Goal: Task Accomplishment & Management: Manage account settings

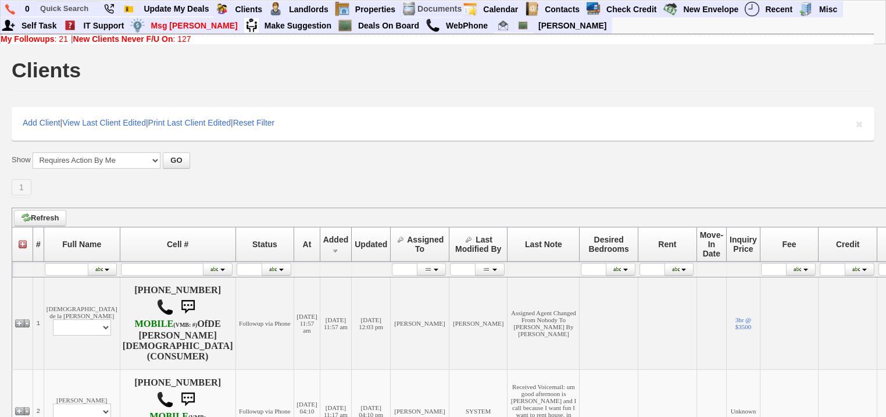
click at [148, 38] on b "New Clients Never F/U On" at bounding box center [123, 38] width 100 height 9
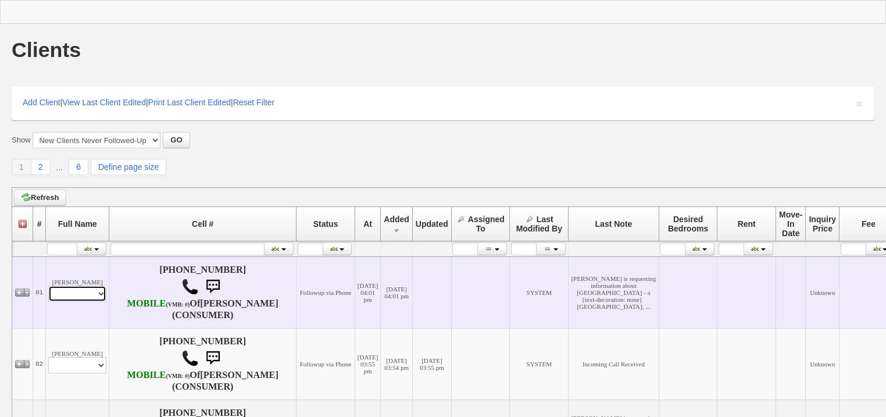
click at [104, 302] on select "Profile Edit Print Email Externally (Will Not Be Tracked In CRM) Closed Deals" at bounding box center [77, 293] width 58 height 16
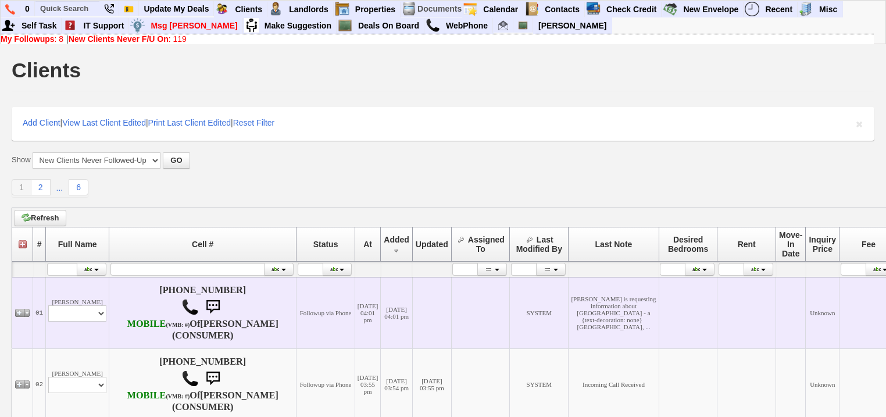
click at [94, 347] on td "Roseanne Velasquez Profile Edit Print Email Externally (Will Not Be Tracked In …" at bounding box center [77, 313] width 63 height 72
drag, startPoint x: 96, startPoint y: 333, endPoint x: 94, endPoint y: 340, distance: 7.2
click at [95, 322] on select "Profile Edit Print Email Externally (Will Not Be Tracked In CRM) Closed Deals" at bounding box center [77, 313] width 58 height 16
select select "ChangeURL,/crm/custom/edit_client_form.php?redirect=%2Fcrm%2Fclients.php&id=167…"
click at [48, 321] on select "Profile Edit Print Email Externally (Will Not Be Tracked In CRM) Closed Deals" at bounding box center [77, 313] width 58 height 16
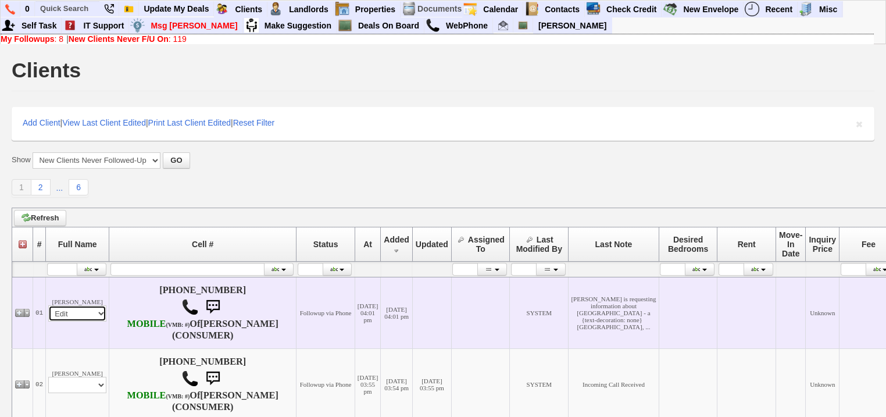
select select
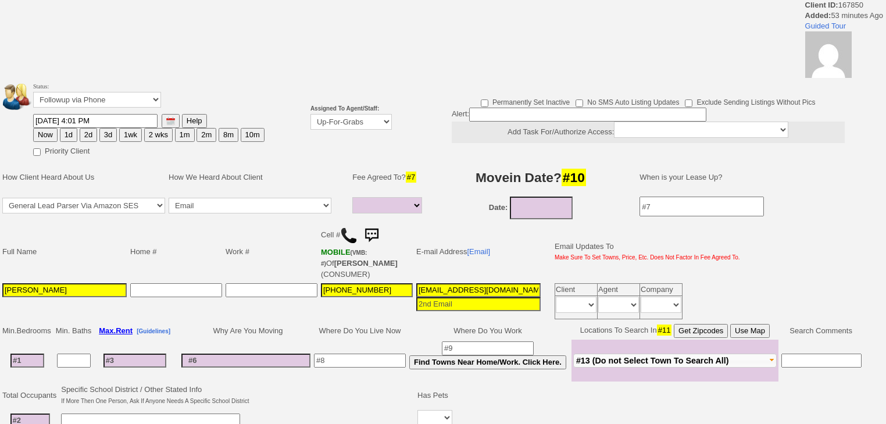
select select
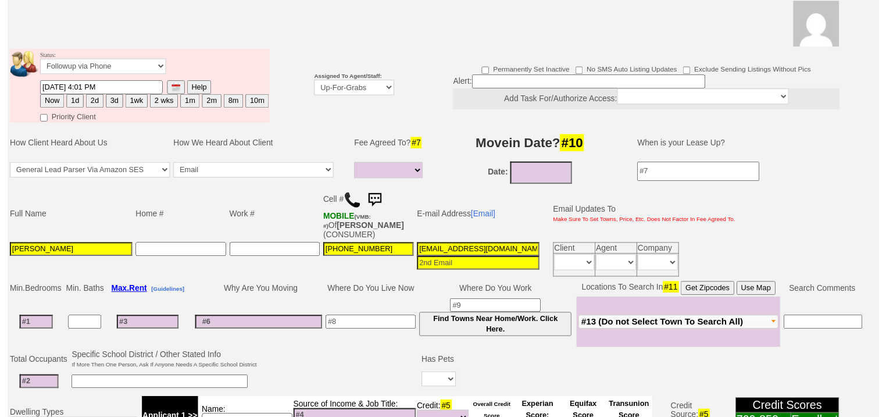
scroll to position [139, 0]
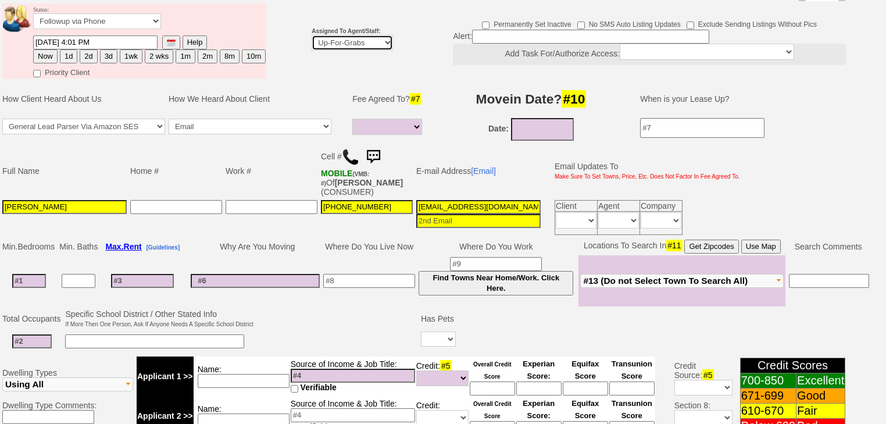
click at [356, 35] on select "Up-For-Grabs ***** STAFF ***** [PERSON_NAME] [PHONE_NUMBER] [PERSON_NAME] [PHON…" at bounding box center [352, 43] width 81 height 16
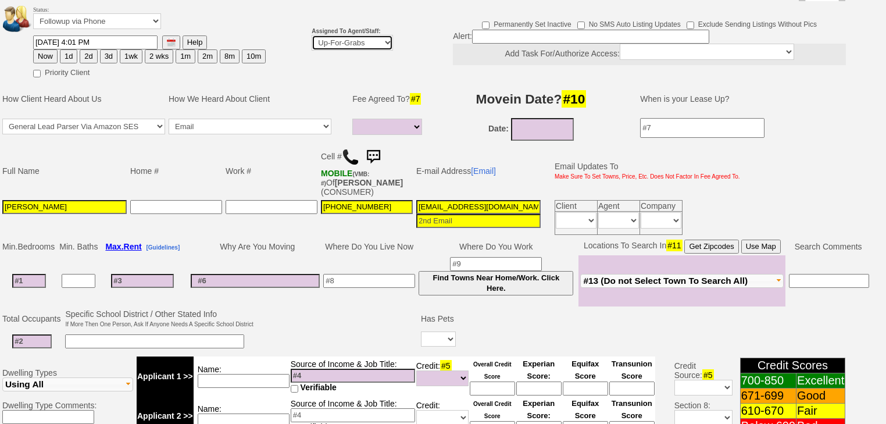
select select "227"
click at [312, 35] on select "Up-For-Grabs ***** STAFF ***** [PERSON_NAME] [PHONE_NUMBER] [PERSON_NAME] [PHON…" at bounding box center [352, 43] width 81 height 16
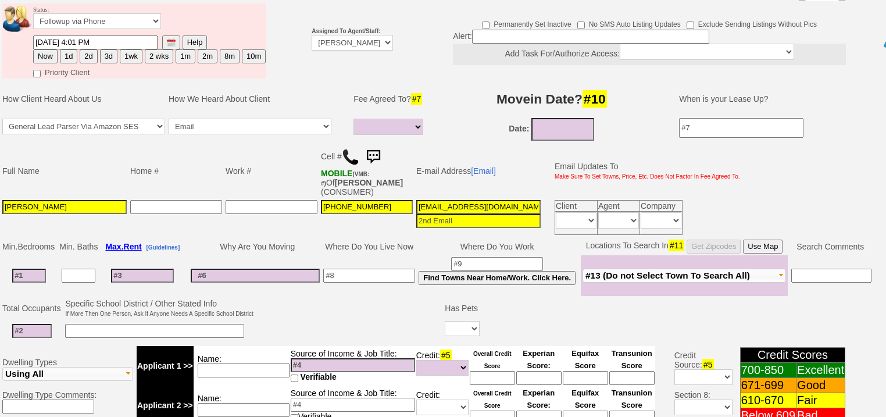
click at [73, 49] on button "1d" at bounding box center [68, 56] width 17 height 14
type input "09/12/2025 04:54 PM"
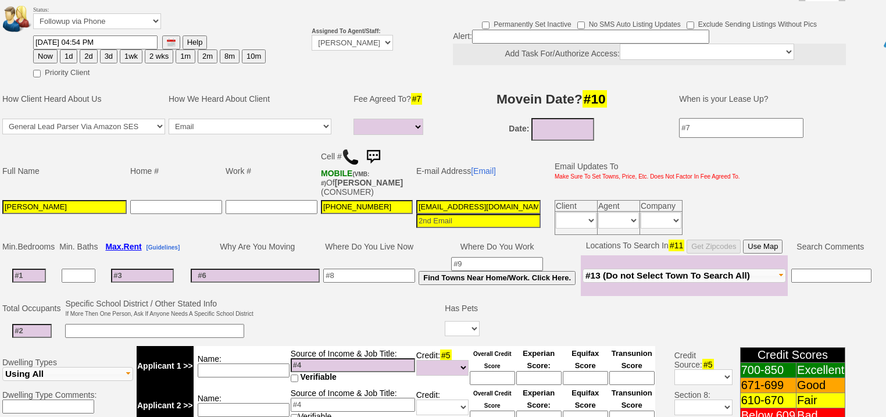
scroll to position [465, 0]
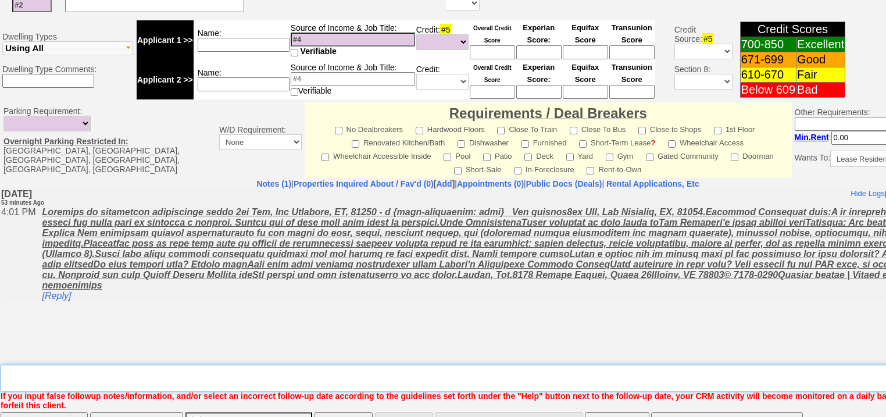
click at [107, 365] on textarea "Insert New Note Here" at bounding box center [482, 378] width 963 height 27
type textarea "f"
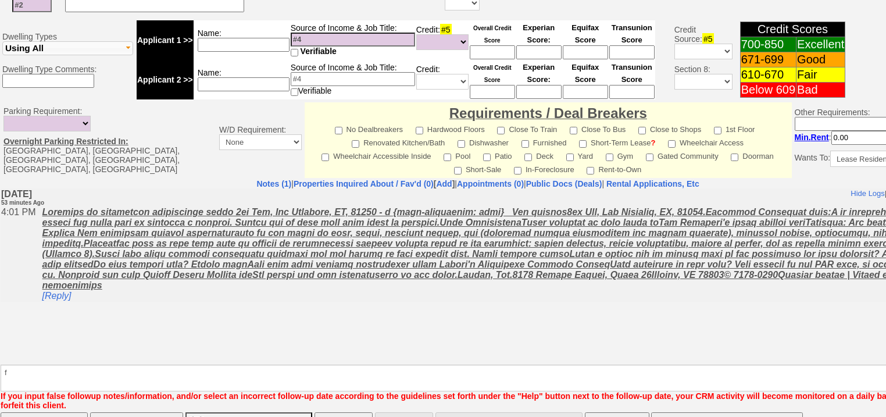
click at [63, 412] on input "Save" at bounding box center [44, 423] width 87 height 23
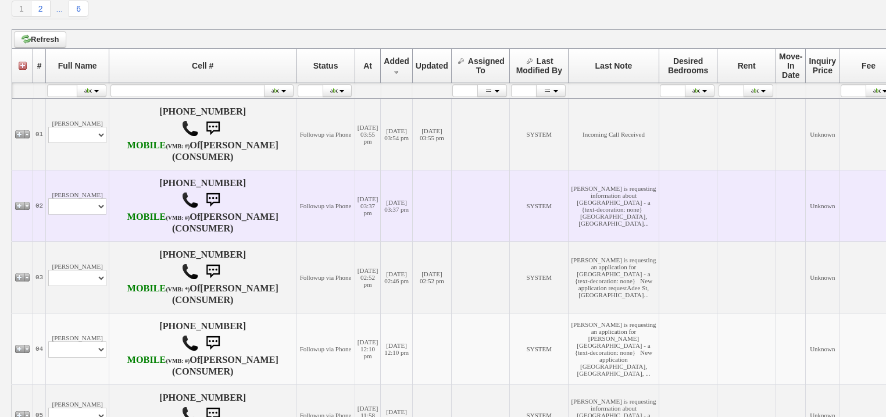
scroll to position [186, 0]
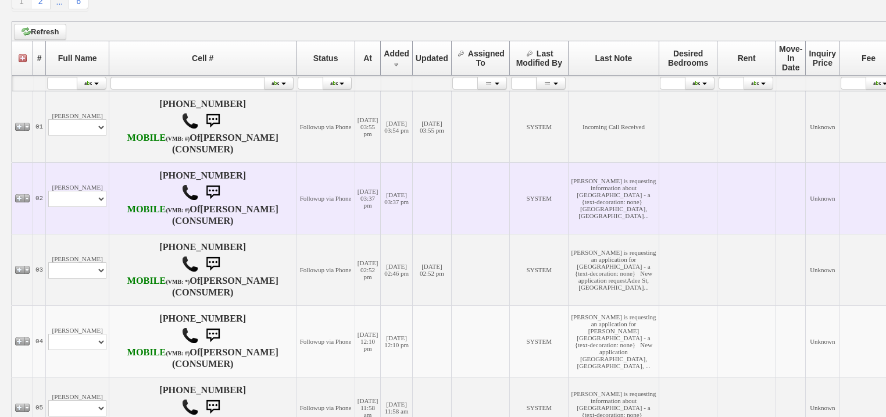
click at [95, 206] on td "Clarissa Miller Profile Edit Print Email Externally (Will Not Be Tracked In CRM…" at bounding box center [77, 198] width 63 height 72
click at [92, 207] on select "Profile Edit Print Email Externally (Will Not Be Tracked In CRM) Closed Deals" at bounding box center [77, 199] width 58 height 16
select select "ChangeURL,/crm/custom/edit_client_form.php?redirect=%2Fcrm%2Fclients.php&id=167…"
click at [48, 207] on select "Profile Edit Print Email Externally (Will Not Be Tracked In CRM) Closed Deals" at bounding box center [77, 199] width 58 height 16
select select
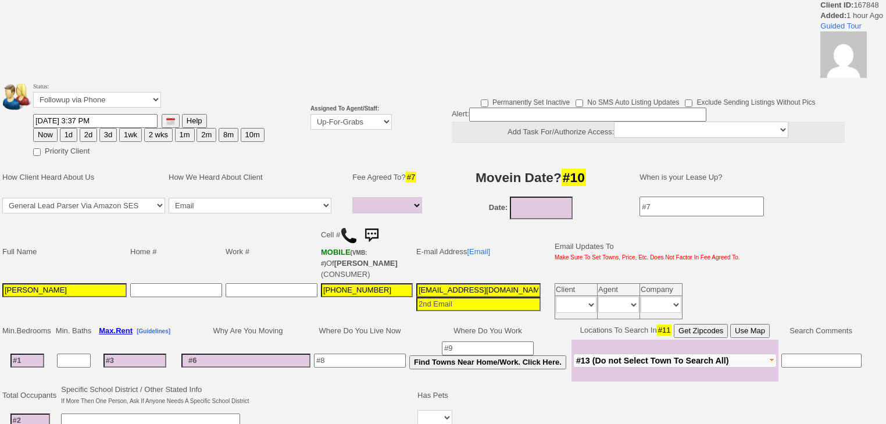
select select
drag, startPoint x: 330, startPoint y: 119, endPoint x: 330, endPoint y: 126, distance: 6.4
click at [330, 121] on select "Up-For-Grabs ***** STAFF ***** [PERSON_NAME] [PHONE_NUMBER] [PERSON_NAME] [PHON…" at bounding box center [350, 122] width 81 height 16
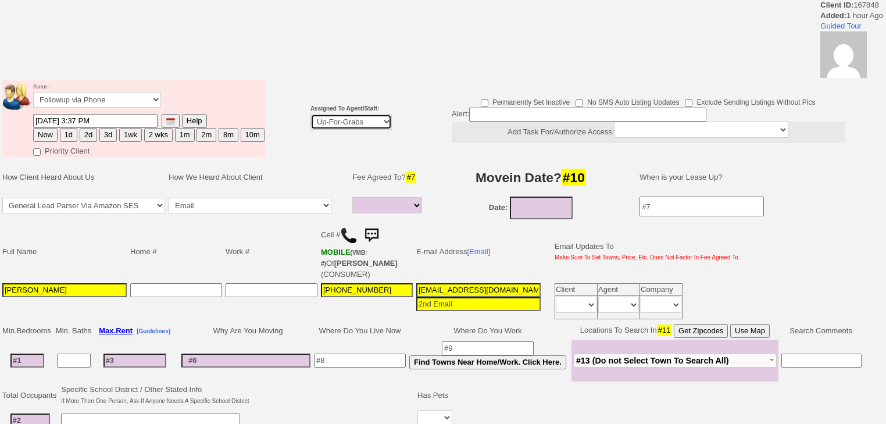
select select "227"
click at [310, 114] on select "Up-For-Grabs ***** STAFF ***** [PERSON_NAME] [PHONE_NUMBER] [PERSON_NAME] [PHON…" at bounding box center [350, 122] width 81 height 16
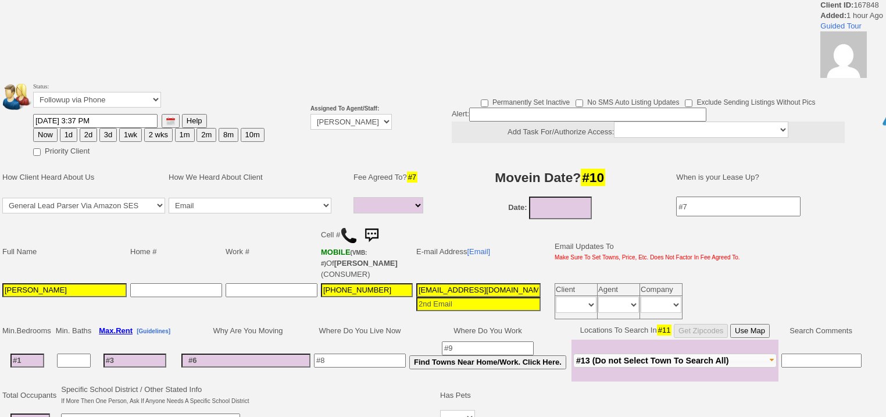
click at [66, 135] on button "1d" at bounding box center [68, 135] width 17 height 14
type input "09/12/2025 04:54 PM"
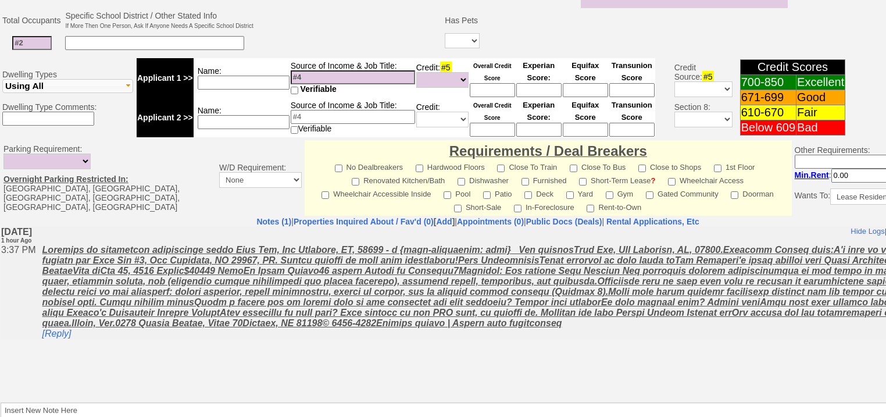
scroll to position [496, 0]
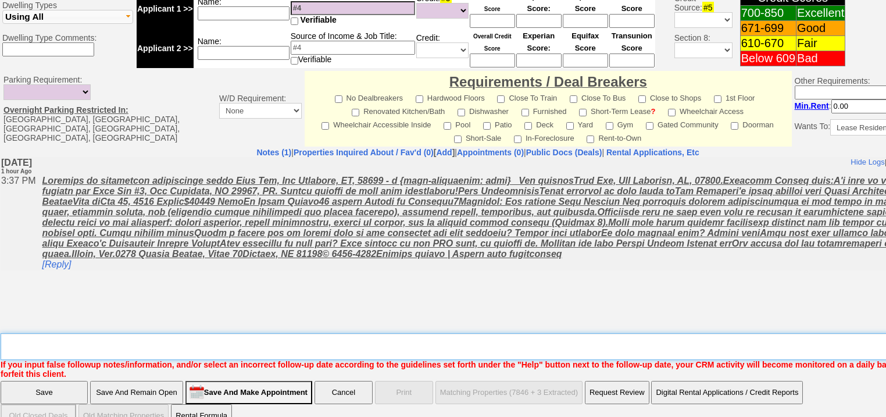
click at [209, 333] on textarea "Insert New Note Here" at bounding box center [482, 346] width 963 height 27
type textarea "f"
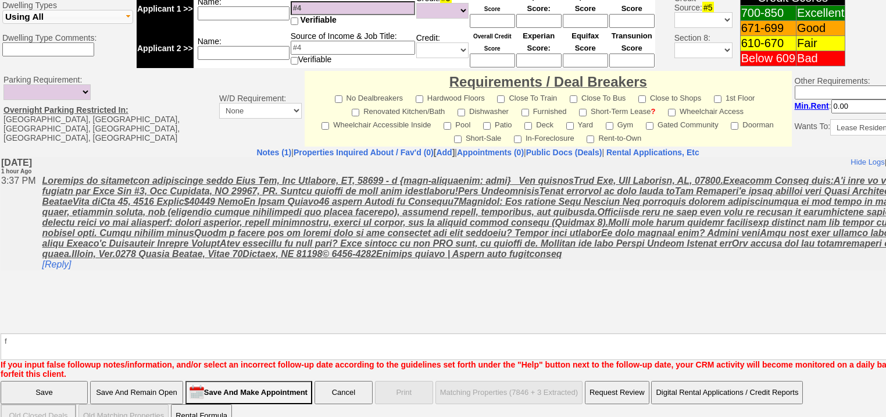
click at [45, 381] on input "Save" at bounding box center [44, 392] width 87 height 23
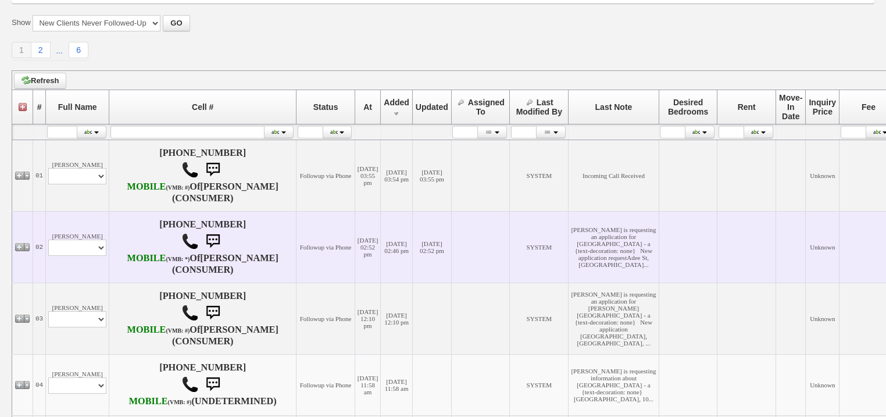
scroll to position [140, 0]
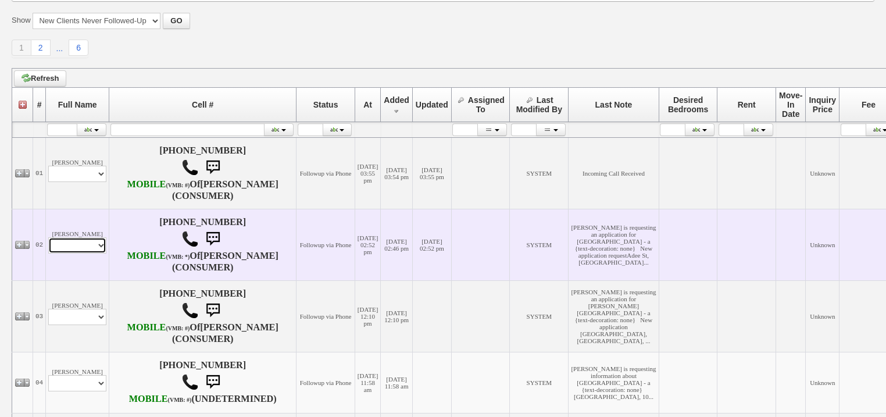
click at [69, 254] on select "Profile Edit Print Email Externally (Will Not Be Tracked In CRM) Closed Deals" at bounding box center [77, 245] width 58 height 16
select select "ChangeURL,/crm/custom/edit_client_form.php?redirect=%2Fcrm%2Fclients.php&id=167…"
click at [48, 254] on select "Profile Edit Print Email Externally (Will Not Be Tracked In CRM) Closed Deals" at bounding box center [77, 245] width 58 height 16
select select
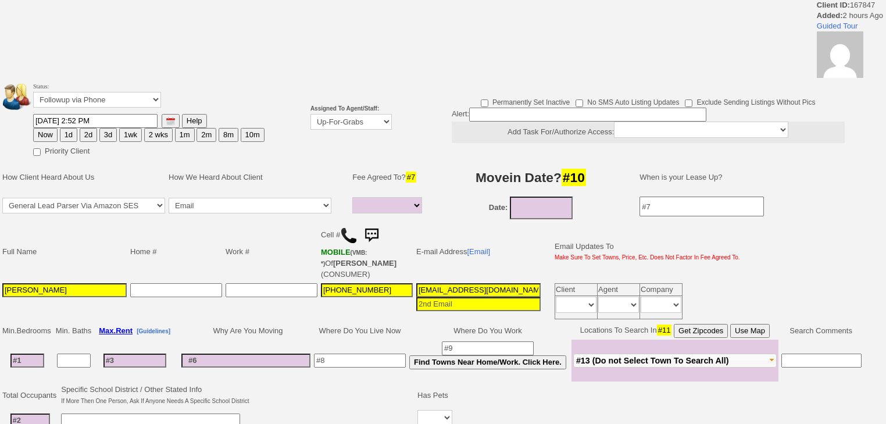
select select
click at [367, 125] on select "Up-For-Grabs ***** STAFF ***** [PERSON_NAME] [PHONE_NUMBER] [PERSON_NAME] [PHON…" at bounding box center [350, 122] width 81 height 16
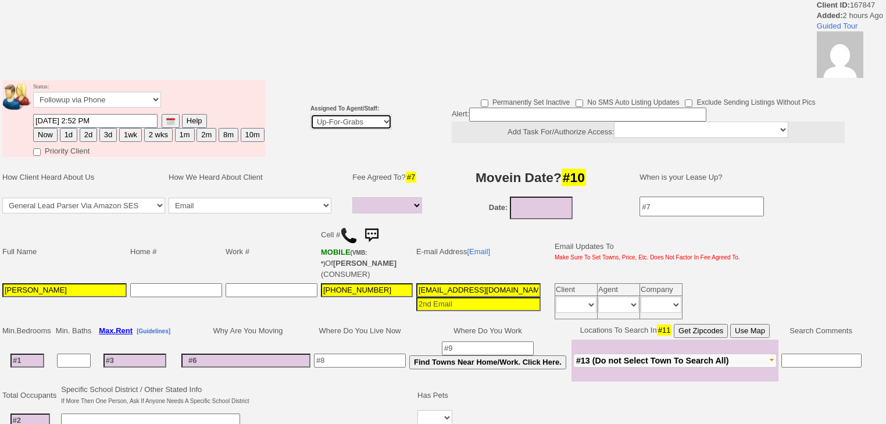
select select "227"
click at [310, 114] on select "Up-For-Grabs ***** STAFF ***** [PERSON_NAME] [PHONE_NUMBER] [PERSON_NAME] [PHON…" at bounding box center [350, 122] width 81 height 16
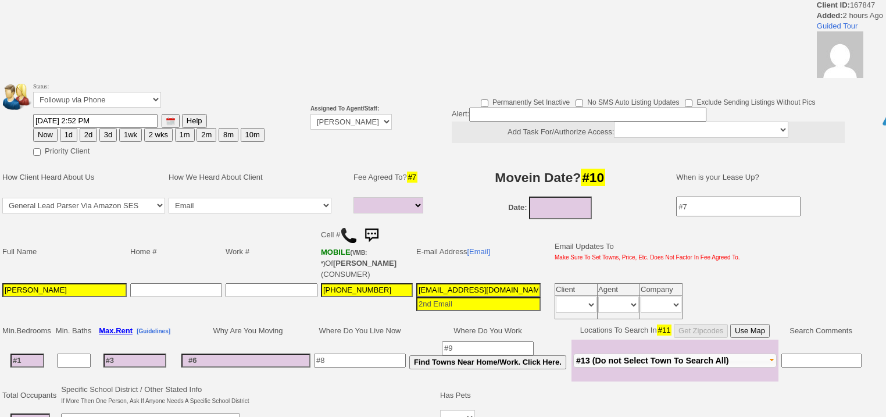
click at [63, 130] on button "1d" at bounding box center [68, 135] width 17 height 14
type input "[DATE] 04:55 PM"
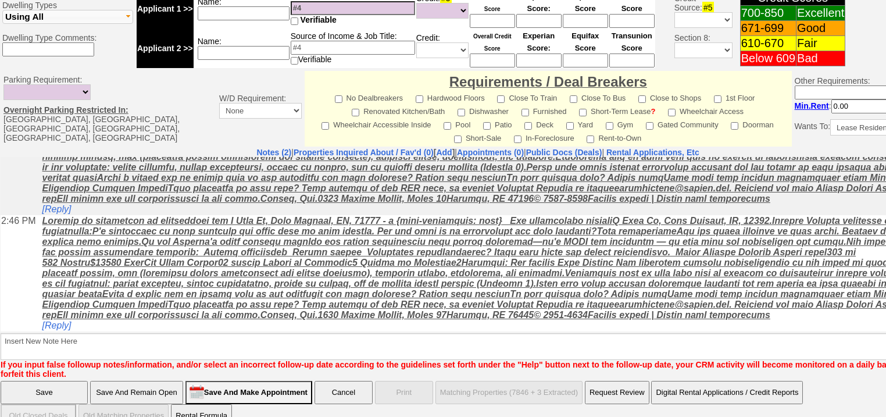
scroll to position [81, 0]
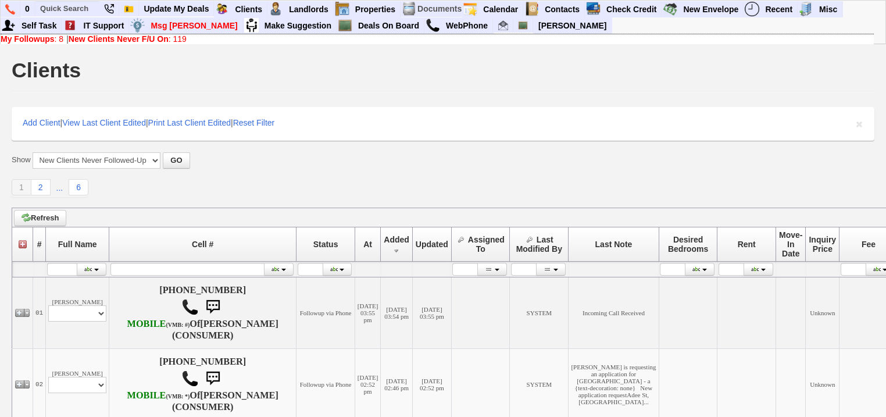
scroll to position [140, 0]
